Goal: Task Accomplishment & Management: Use online tool/utility

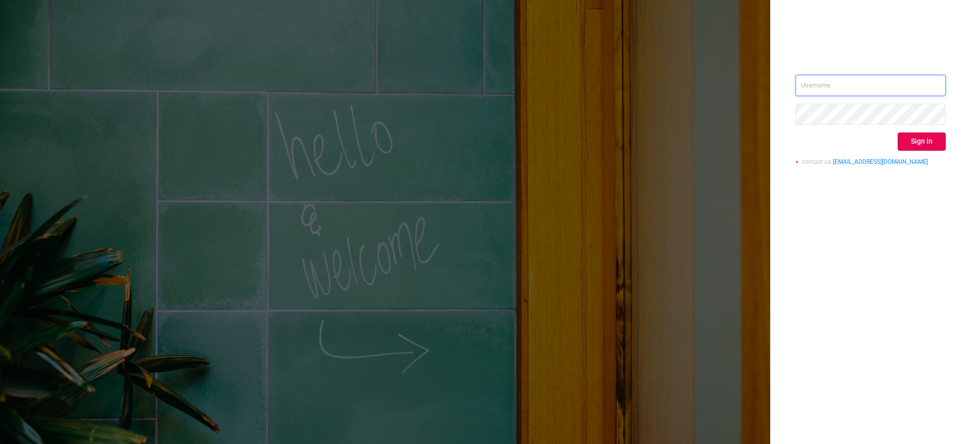
type input "[EMAIL_ADDRESS]"
click at [935, 140] on button "Sign in" at bounding box center [921, 141] width 48 height 18
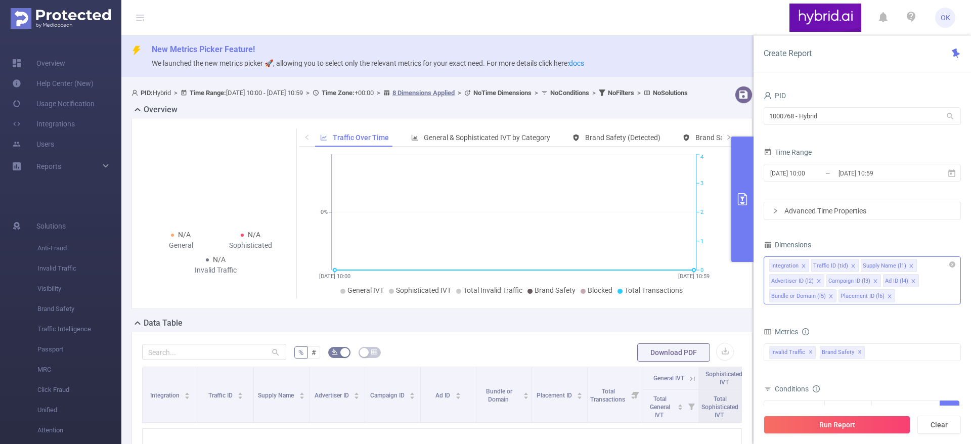
click at [802, 264] on icon "icon: close" at bounding box center [803, 265] width 5 height 5
click at [810, 266] on icon "icon: close" at bounding box center [810, 265] width 5 height 5
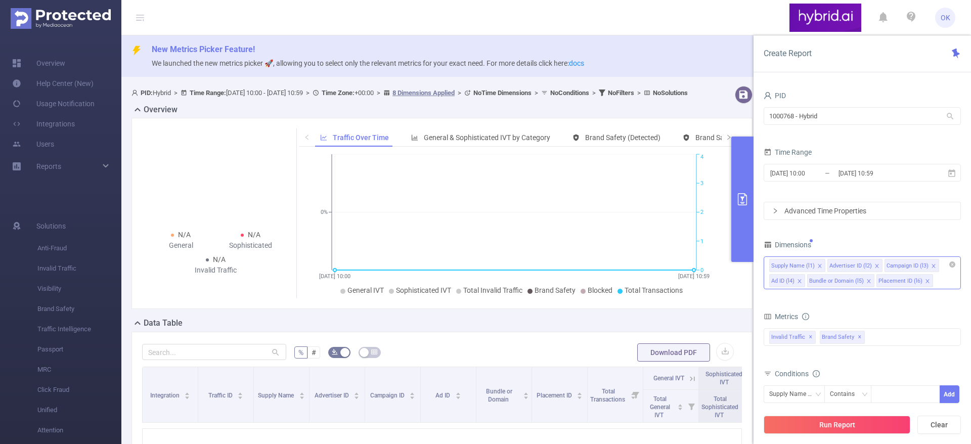
click at [798, 281] on icon "icon: close" at bounding box center [799, 281] width 5 height 5
click at [828, 282] on icon "icon: close" at bounding box center [830, 281] width 5 height 5
click at [818, 279] on icon "icon: close" at bounding box center [819, 281] width 5 height 5
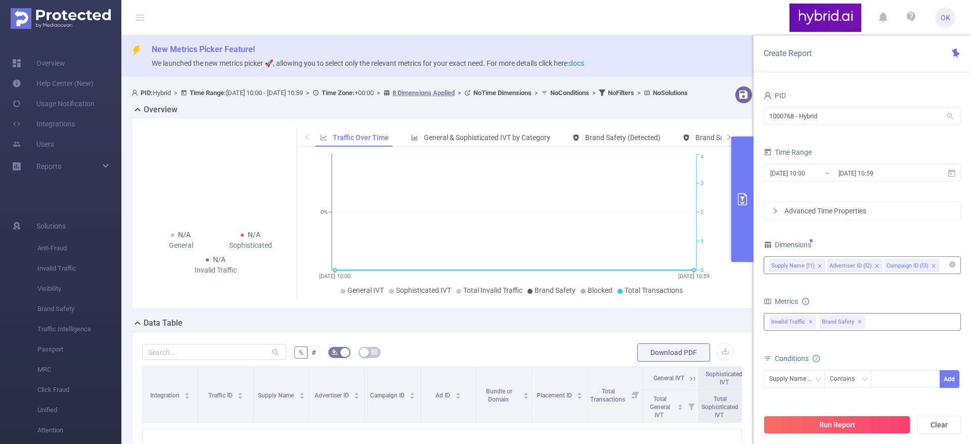
click at [891, 323] on div "Invalid Traffic ✕ Brand Safety ✕" at bounding box center [861, 322] width 197 height 18
click at [831, 325] on span "Anti-Fraud" at bounding box center [872, 327] width 173 height 14
click at [894, 294] on div "Metrics" at bounding box center [861, 302] width 197 height 17
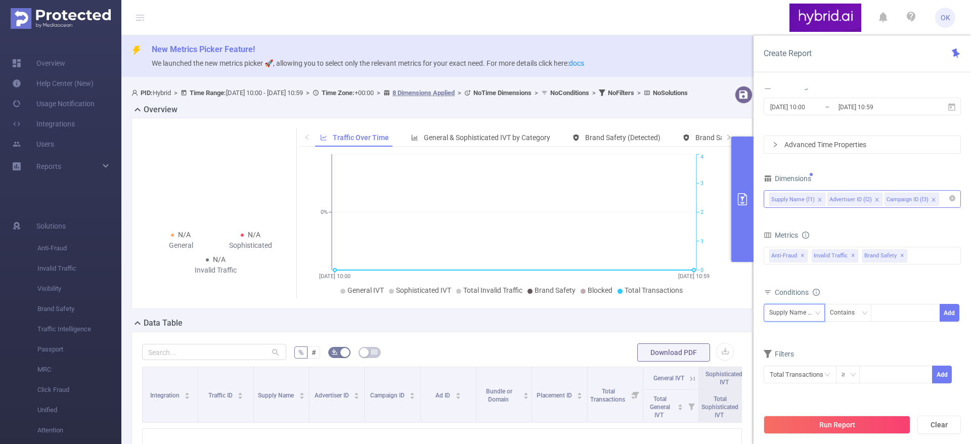
click at [809, 317] on div "Supply Name (l1)" at bounding box center [794, 312] width 50 height 17
click at [803, 350] on li "Advertiser ID (l2)" at bounding box center [797, 350] width 68 height 16
click at [898, 309] on div at bounding box center [905, 312] width 58 height 17
paste input "68668593810d9800e4772342"
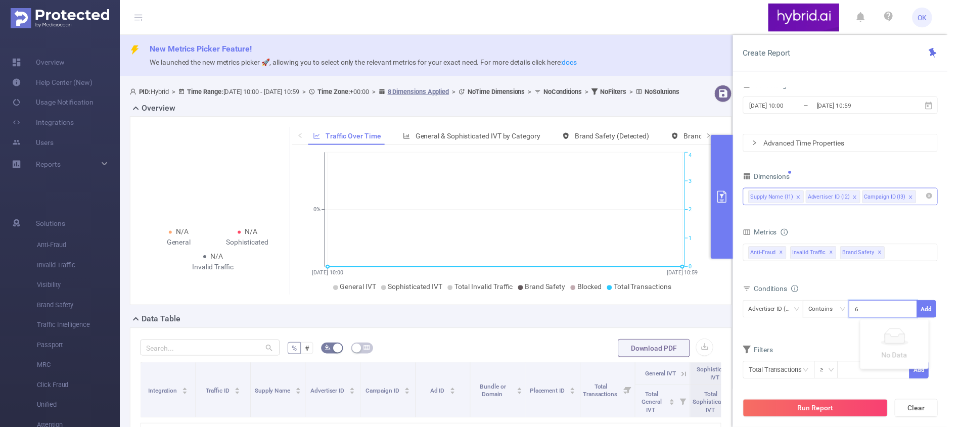
scroll to position [0, 25]
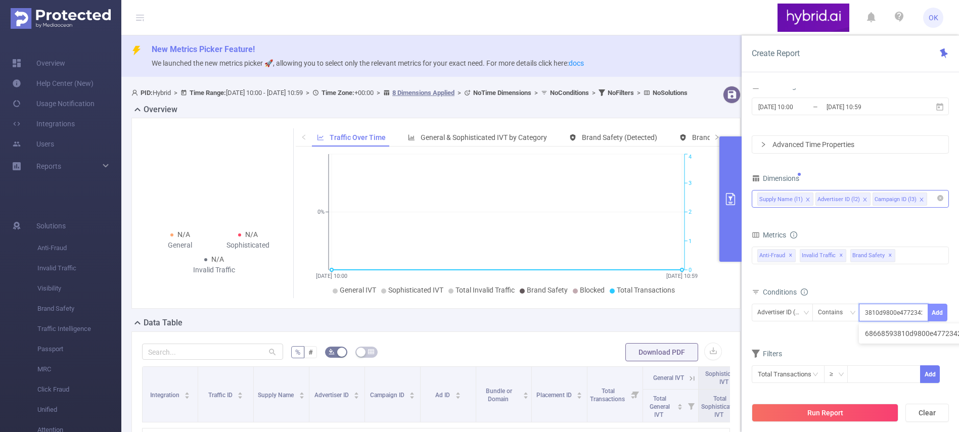
type input "68668593810d9800e4772342"
click at [937, 311] on button "Add" at bounding box center [938, 313] width 20 height 18
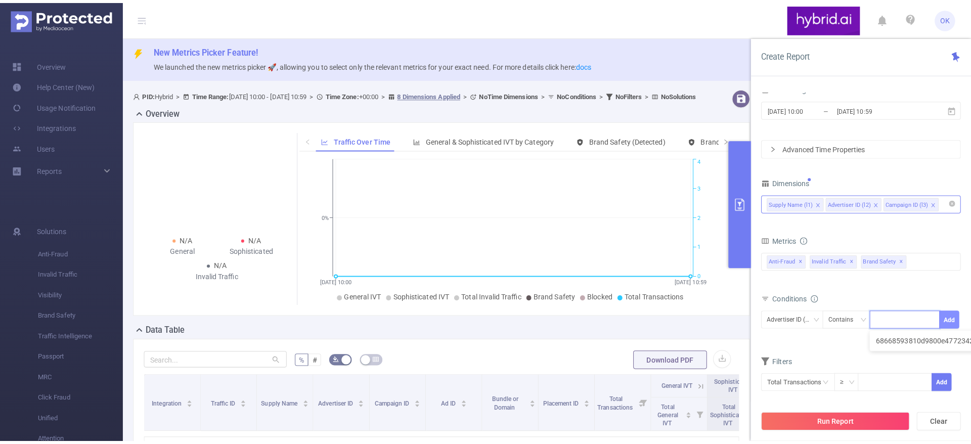
scroll to position [0, 0]
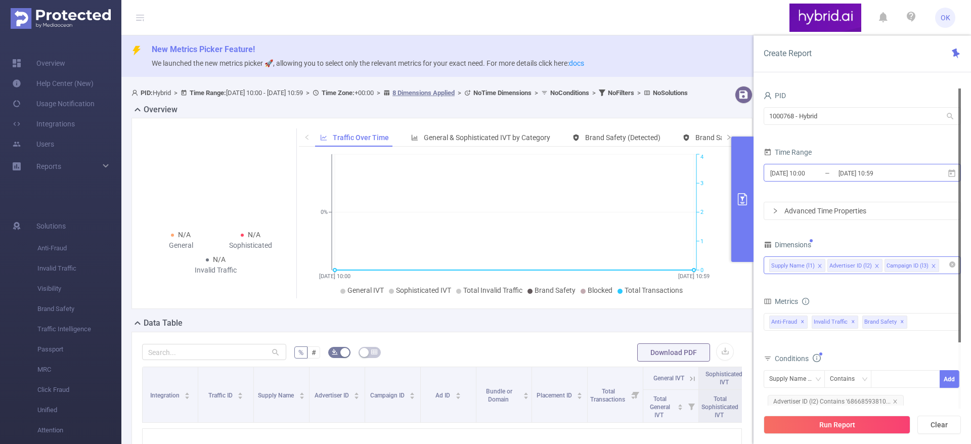
click at [825, 177] on input "[DATE] 10:00" at bounding box center [810, 173] width 82 height 14
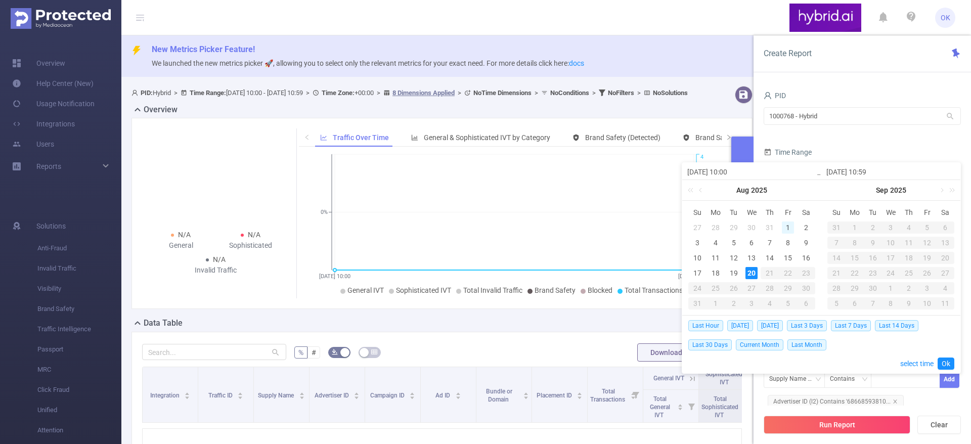
click at [788, 227] on div "1" at bounding box center [788, 227] width 12 height 12
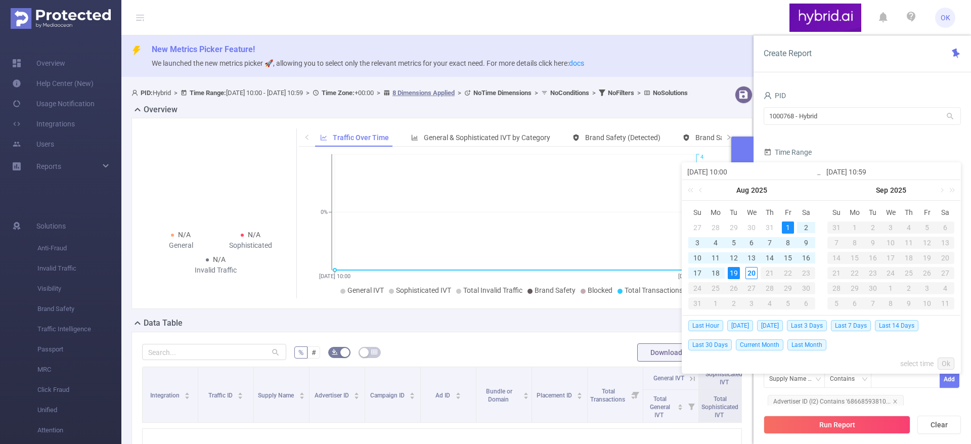
click at [734, 272] on div "19" at bounding box center [734, 273] width 12 height 12
type input "[DATE] 10:00"
type input "[DATE] 10:59"
type input "[DATE] 10:00"
type input "[DATE] 10:59"
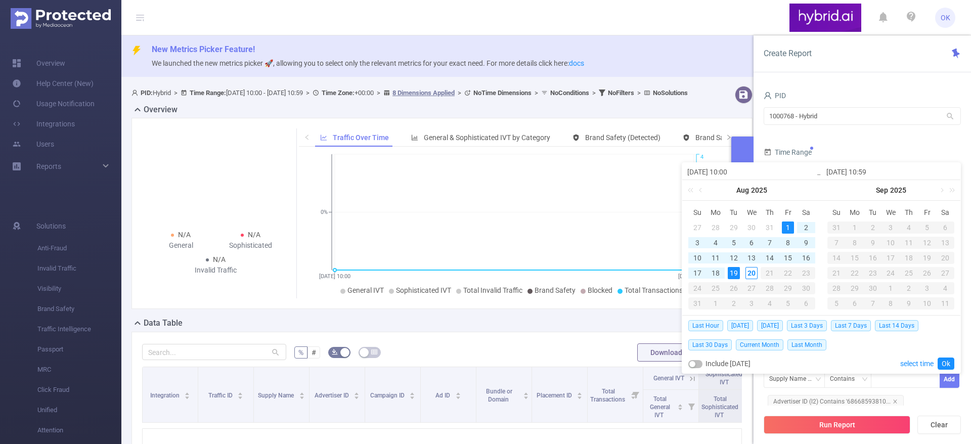
drag, startPoint x: 945, startPoint y: 361, endPoint x: 780, endPoint y: 403, distance: 170.4
click at [945, 360] on link "Ok" at bounding box center [945, 363] width 17 height 12
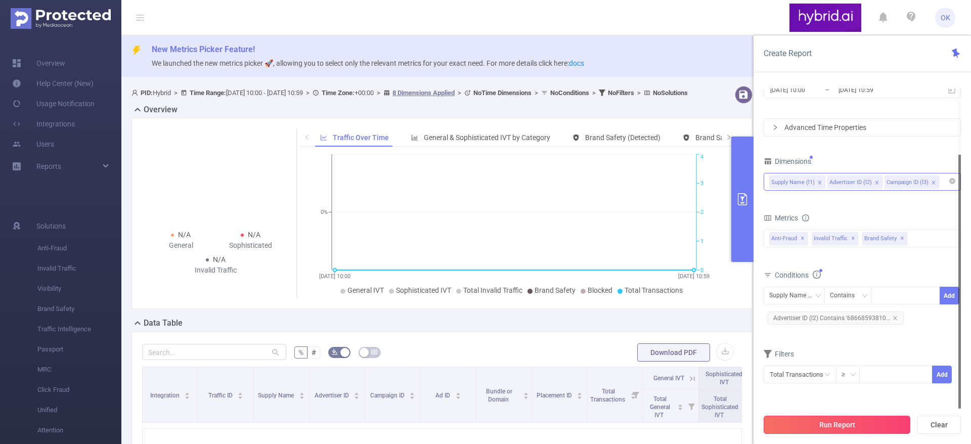
click at [847, 425] on button "Run Report" at bounding box center [836, 425] width 147 height 18
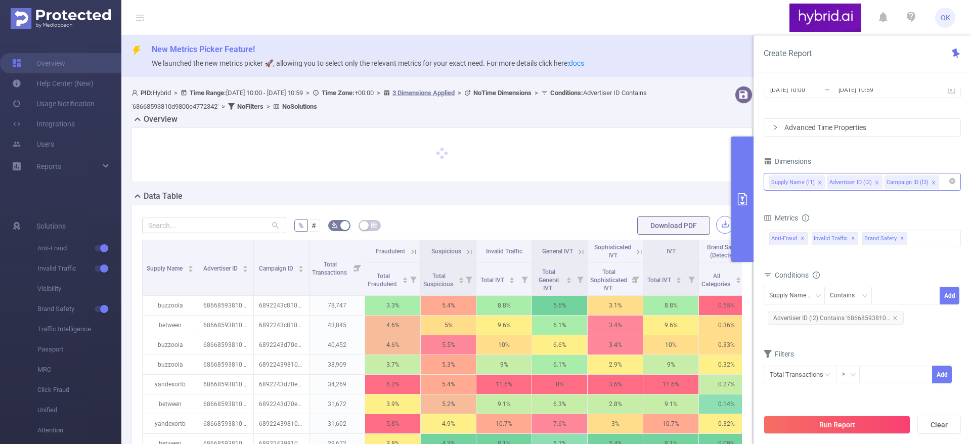
click at [716, 226] on button "button" at bounding box center [725, 225] width 18 height 18
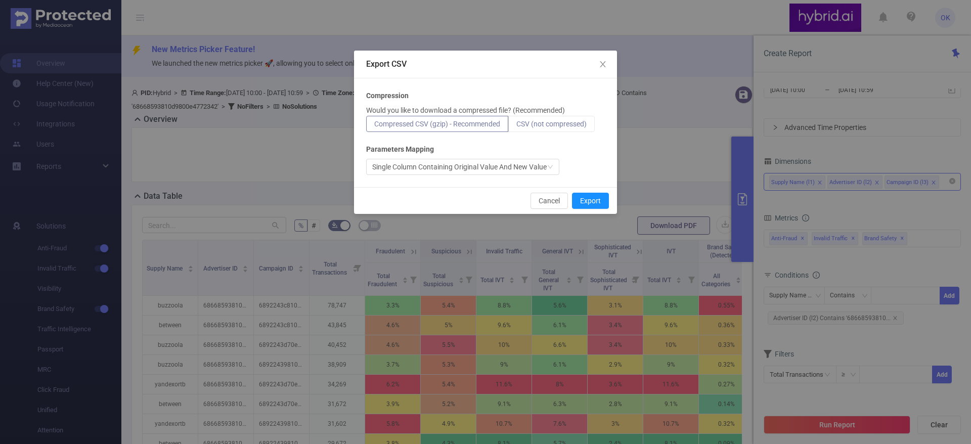
click at [540, 120] on span "CSV (not compressed)" at bounding box center [551, 124] width 70 height 8
click at [516, 126] on input "CSV (not compressed)" at bounding box center [516, 126] width 0 height 0
click at [596, 198] on button "Export" at bounding box center [590, 201] width 37 height 16
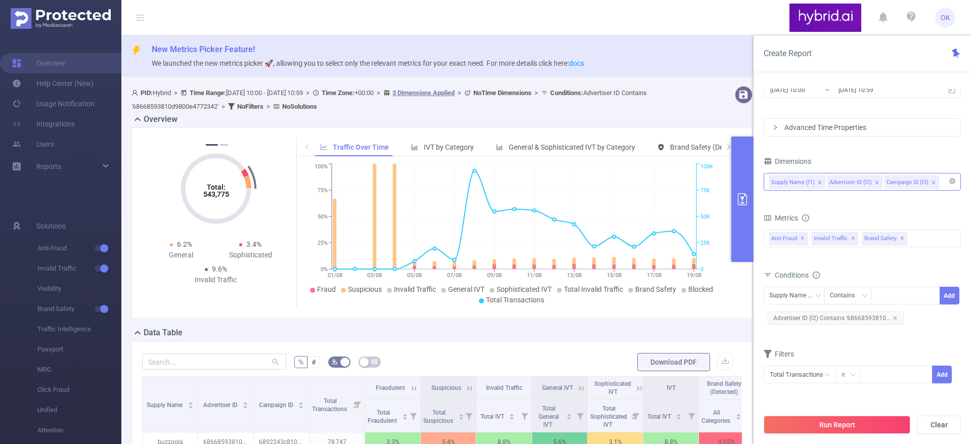
click at [944, 181] on div "Supply Name (l1) Advertiser ID (l2) Campaign ID (l3)" at bounding box center [862, 181] width 186 height 17
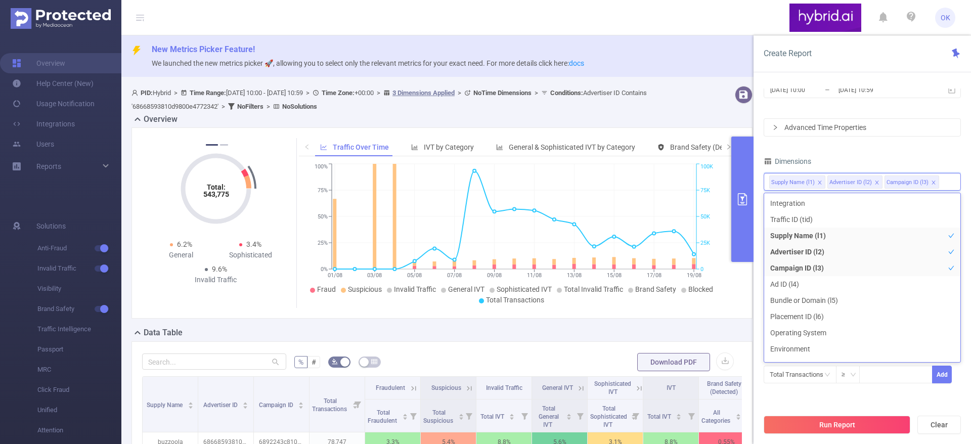
click at [818, 182] on icon "icon: close" at bounding box center [819, 182] width 5 height 5
click at [802, 302] on li "Bundle or Domain (l5)" at bounding box center [862, 300] width 196 height 16
click at [882, 150] on div "PID 1000768 - Hybrid 1000768 - Hybrid Time Range [DATE] 10:00 _ [DATE] 10:59 Ad…" at bounding box center [861, 208] width 197 height 406
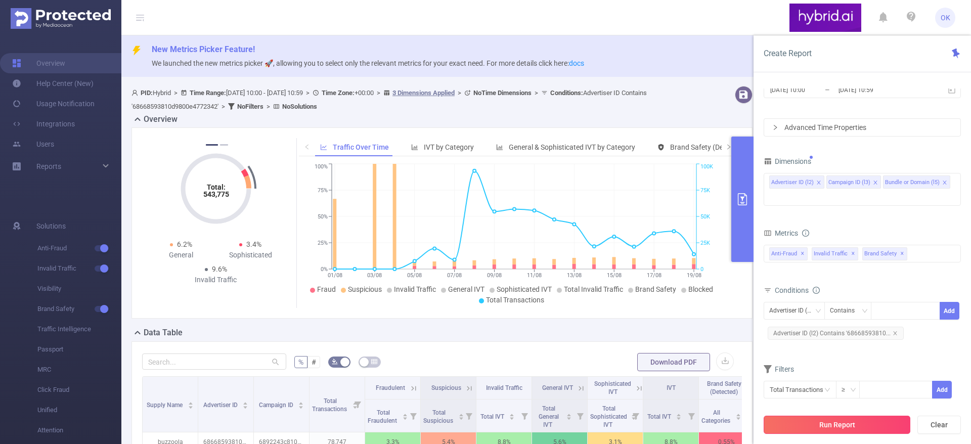
click at [848, 421] on button "Run Report" at bounding box center [836, 425] width 147 height 18
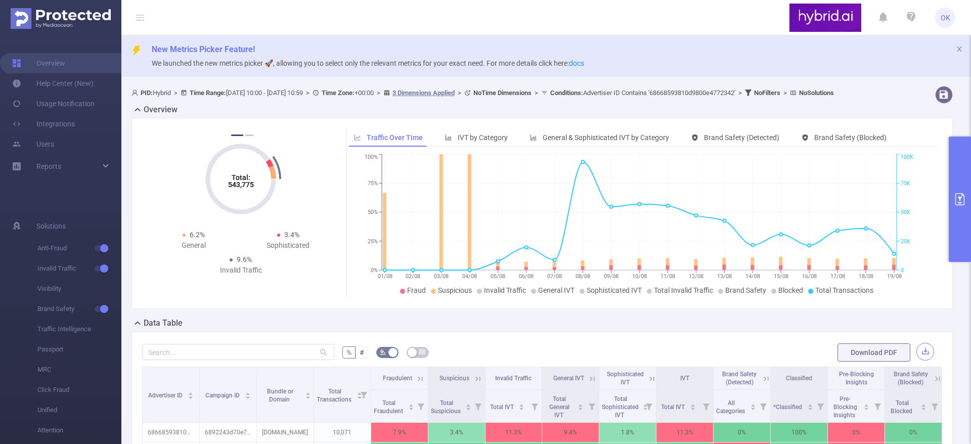
click at [916, 360] on button "button" at bounding box center [925, 352] width 18 height 18
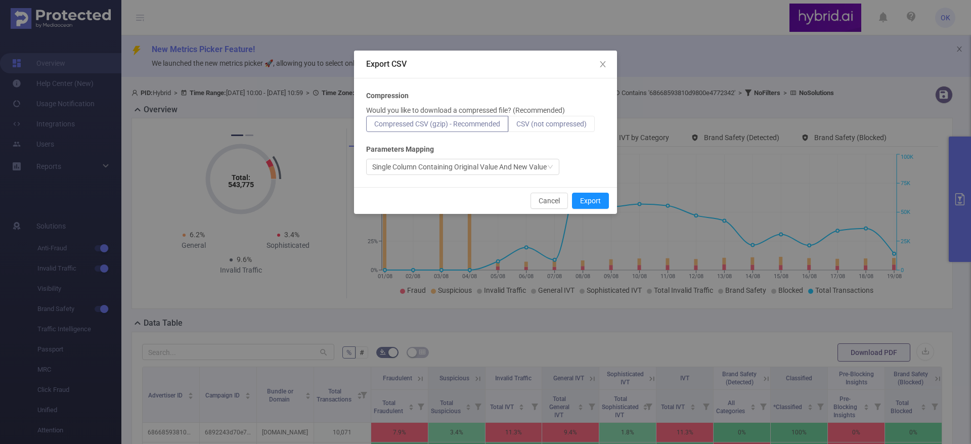
click at [557, 120] on span "CSV (not compressed)" at bounding box center [551, 124] width 70 height 8
click at [516, 126] on input "CSV (not compressed)" at bounding box center [516, 126] width 0 height 0
click at [598, 201] on button "Export" at bounding box center [590, 201] width 37 height 16
